Goal: Find contact information: Find contact information

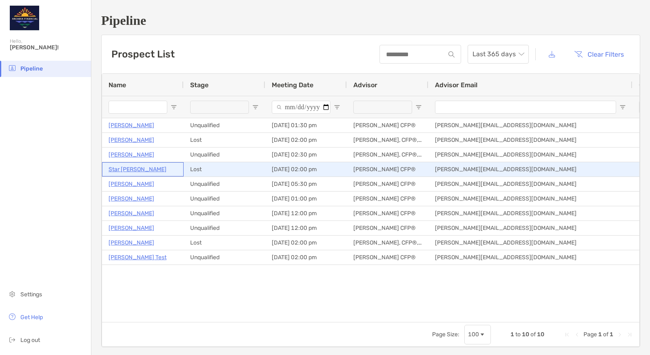
click at [132, 168] on p "Star [PERSON_NAME]" at bounding box center [138, 169] width 58 height 10
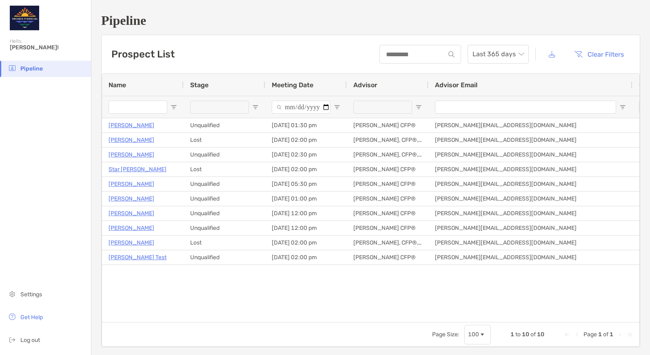
click at [260, 297] on div "[PERSON_NAME] Unqualified [DATE] 01:30 pm [PERSON_NAME] CFP® [PERSON_NAME][EMAI…" at bounding box center [370, 217] width 537 height 198
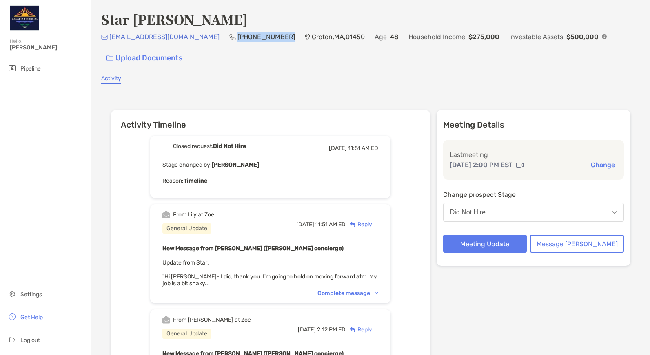
drag, startPoint x: 249, startPoint y: 40, endPoint x: 198, endPoint y: 41, distance: 51.0
click at [198, 41] on div "[EMAIL_ADDRESS][DOMAIN_NAME] [PHONE_NUMBER] [GEOGRAPHIC_DATA] 01450 Age [DEMOGR…" at bounding box center [370, 49] width 539 height 35
copy p "(978) 804-4486"
drag, startPoint x: 182, startPoint y: 37, endPoint x: 111, endPoint y: 41, distance: 71.1
click at [111, 41] on div "starryeyz76@gmail.com (978) 804-4486 Groton , MA , 01450 Age 48 Household Incom…" at bounding box center [370, 49] width 539 height 35
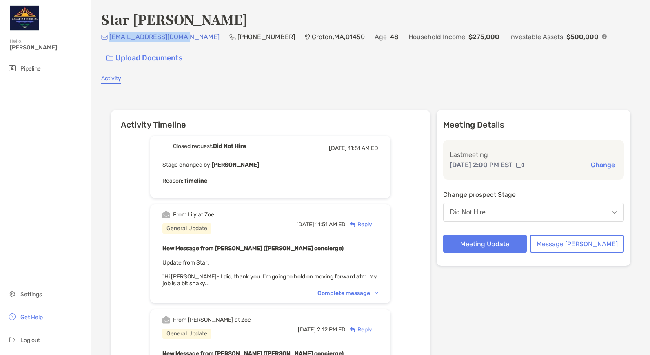
copy p "starryeyz76@gmail.com"
click at [232, 18] on div "Star [PERSON_NAME]" at bounding box center [370, 19] width 539 height 19
